Goal: Task Accomplishment & Management: Manage account settings

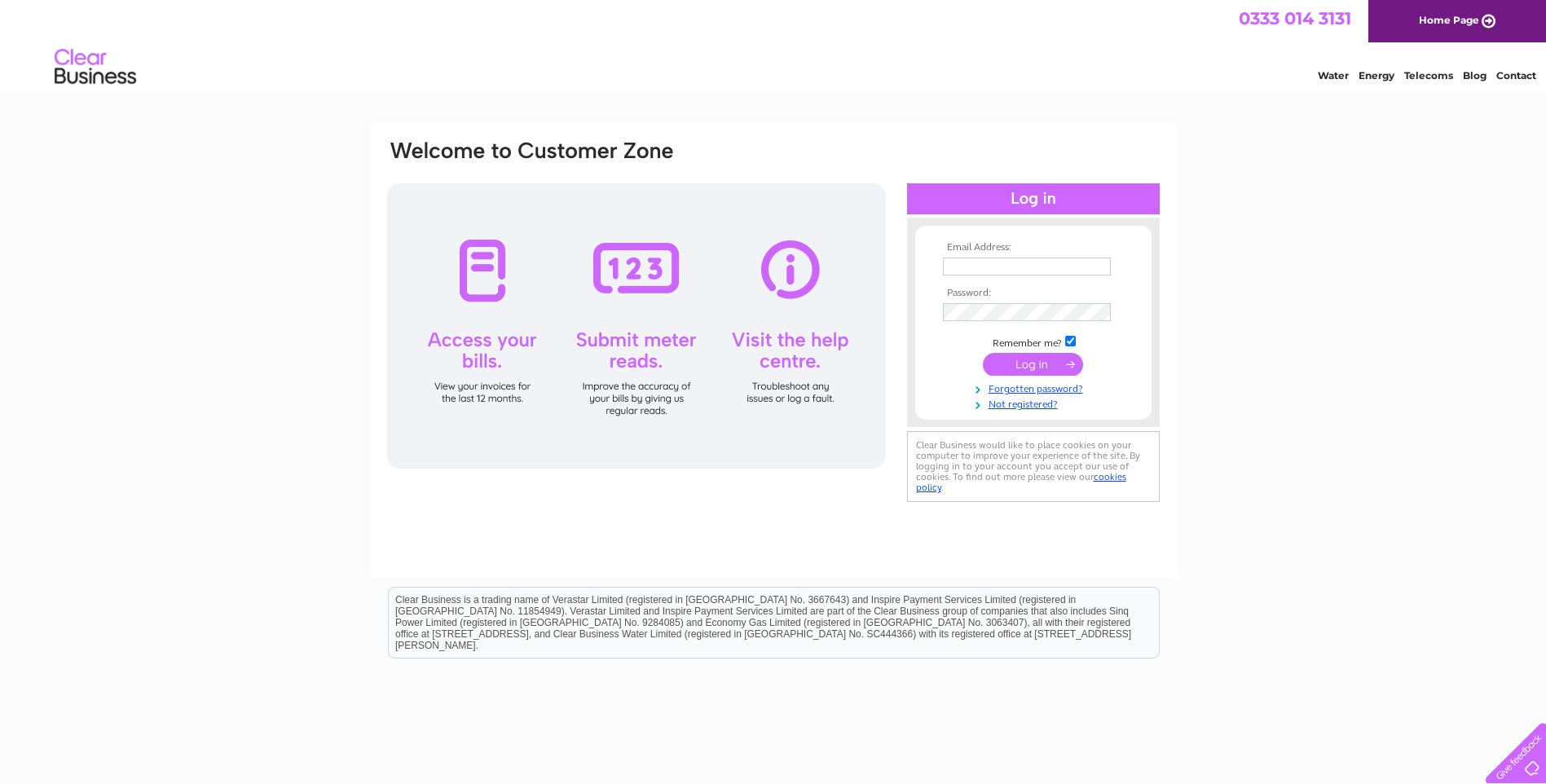
type input "[EMAIL_ADDRESS][DOMAIN_NAME]"
click at [1042, 361] on input "submit" at bounding box center [1033, 364] width 100 height 23
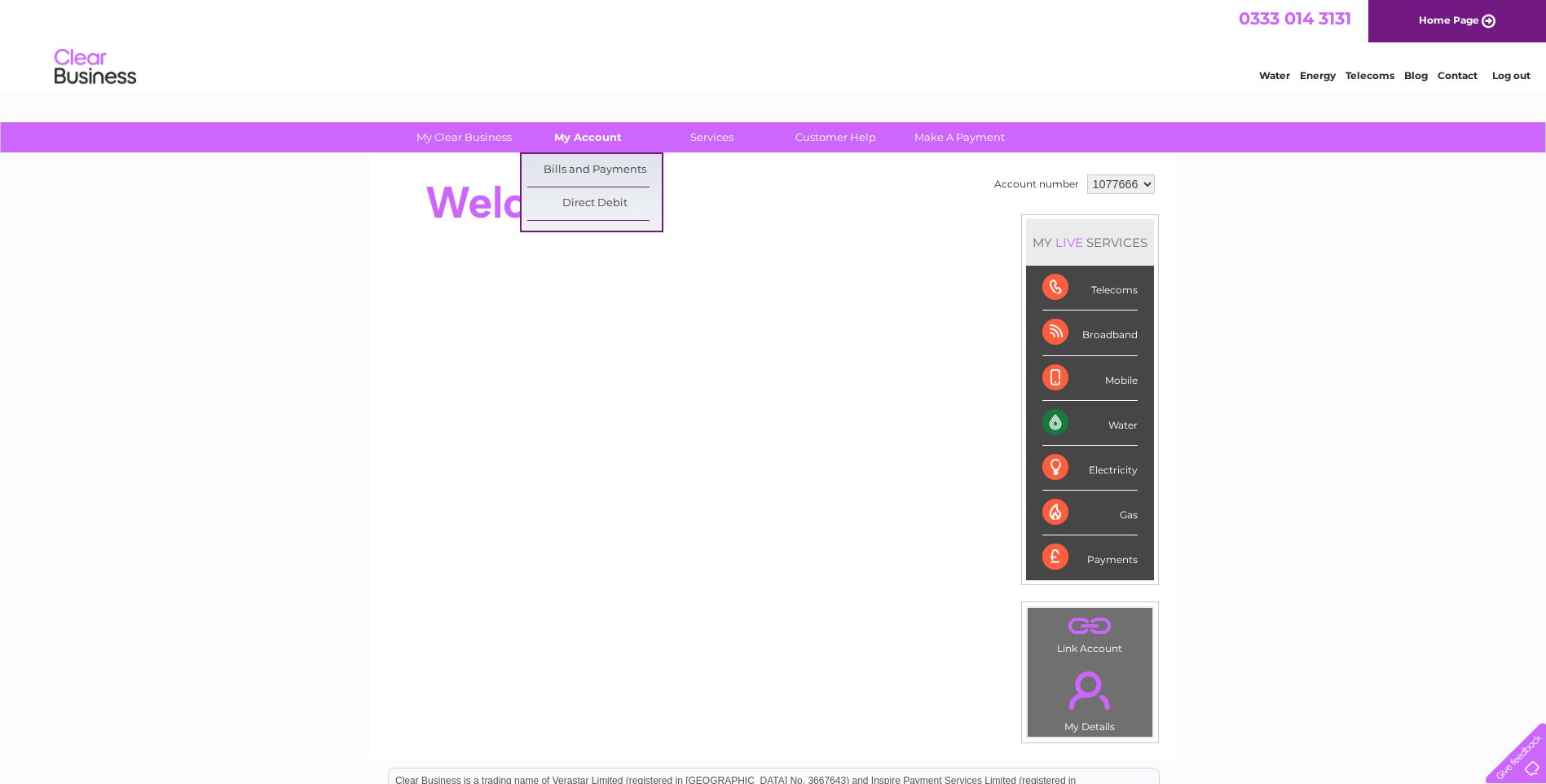
click at [607, 140] on link "My Account" at bounding box center [588, 136] width 135 height 30
click at [600, 184] on link "Bills and Payments" at bounding box center [595, 170] width 135 height 33
click at [600, 170] on link "Bills and Payments" at bounding box center [595, 170] width 135 height 33
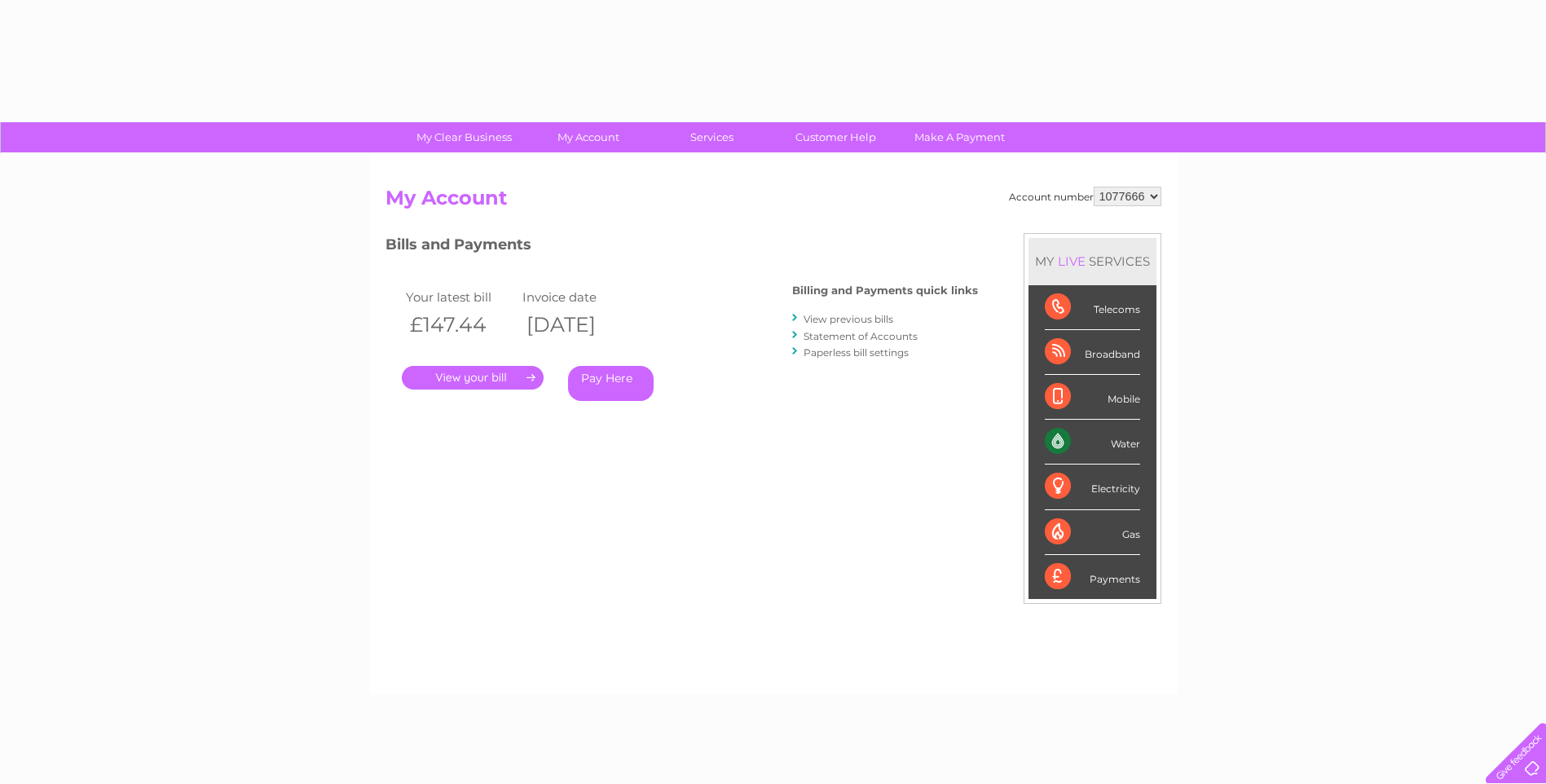
click at [472, 379] on link "." at bounding box center [473, 378] width 142 height 24
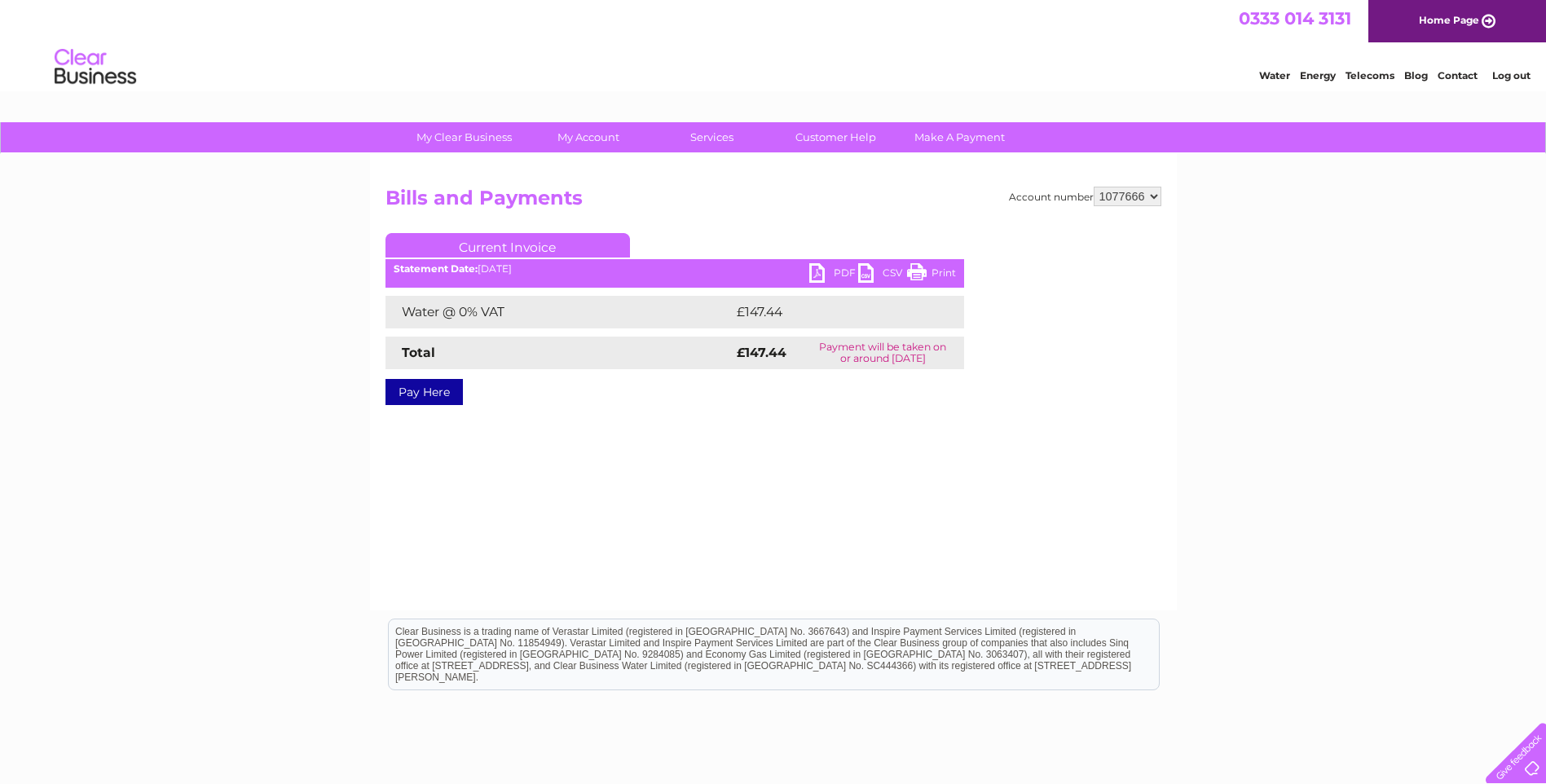
click at [831, 276] on link "PDF" at bounding box center [833, 275] width 49 height 24
